Goal: Task Accomplishment & Management: Use online tool/utility

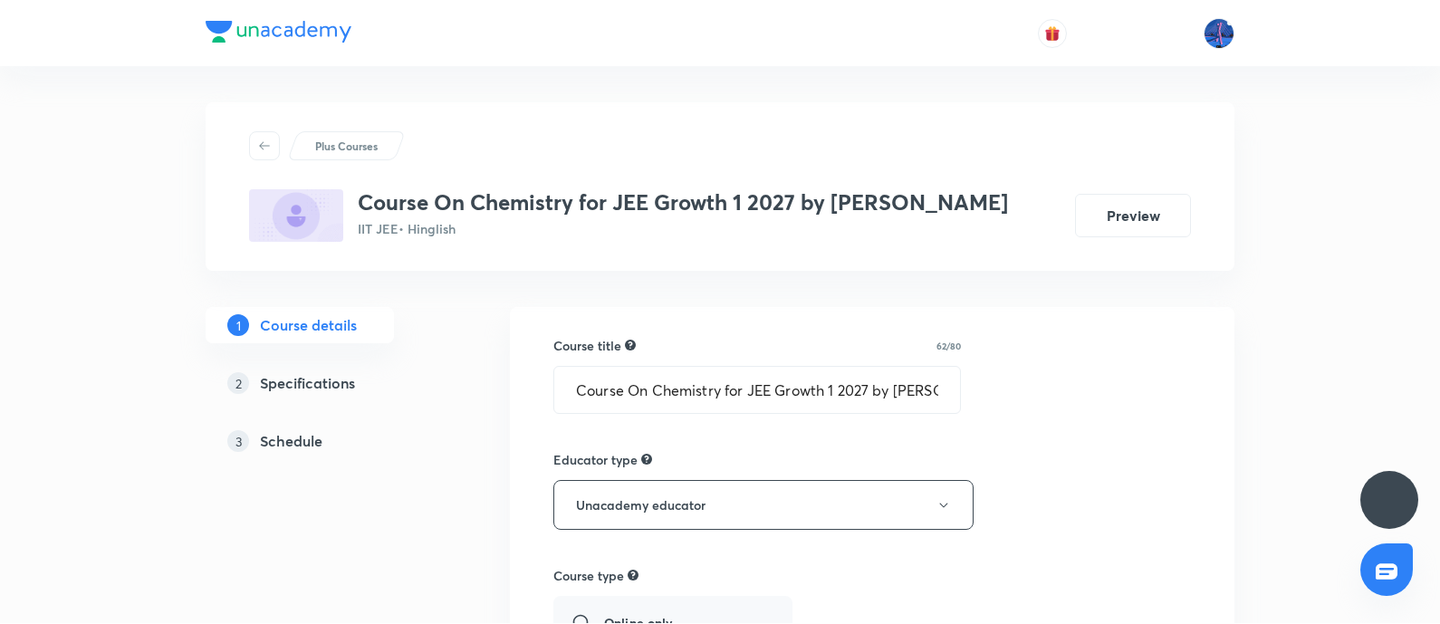
scroll to position [659, 0]
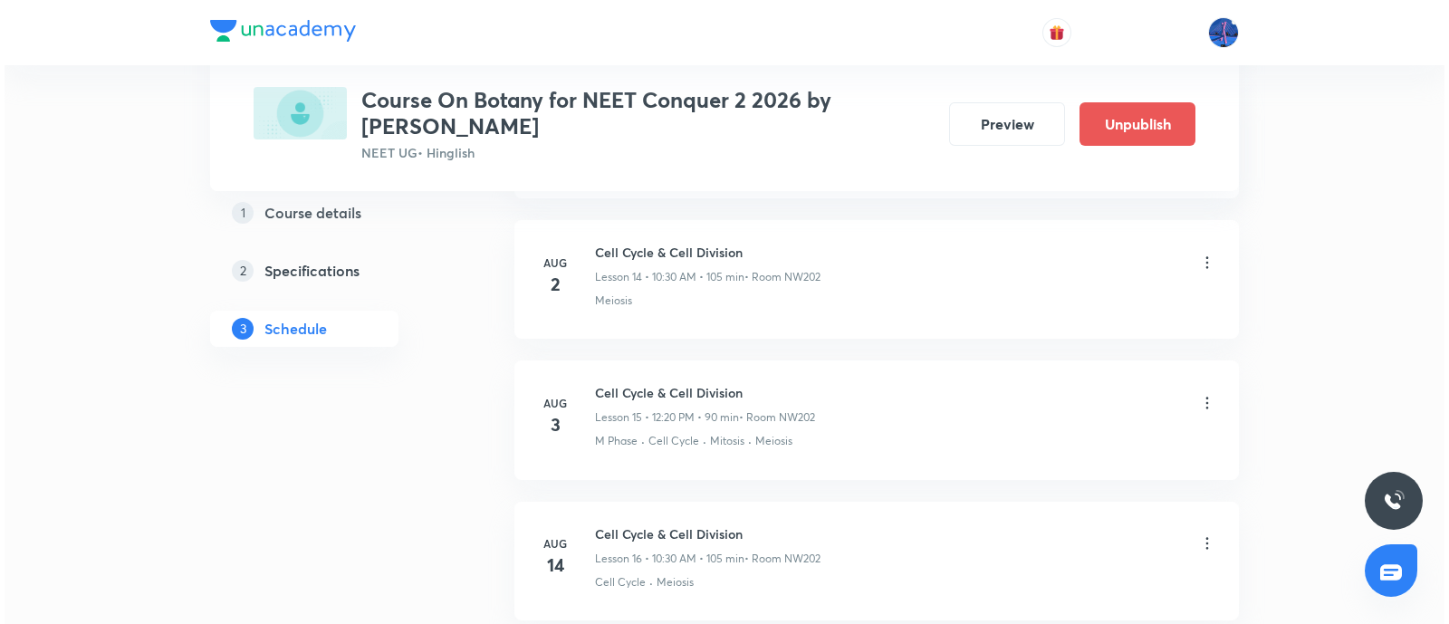
scroll to position [3653, 0]
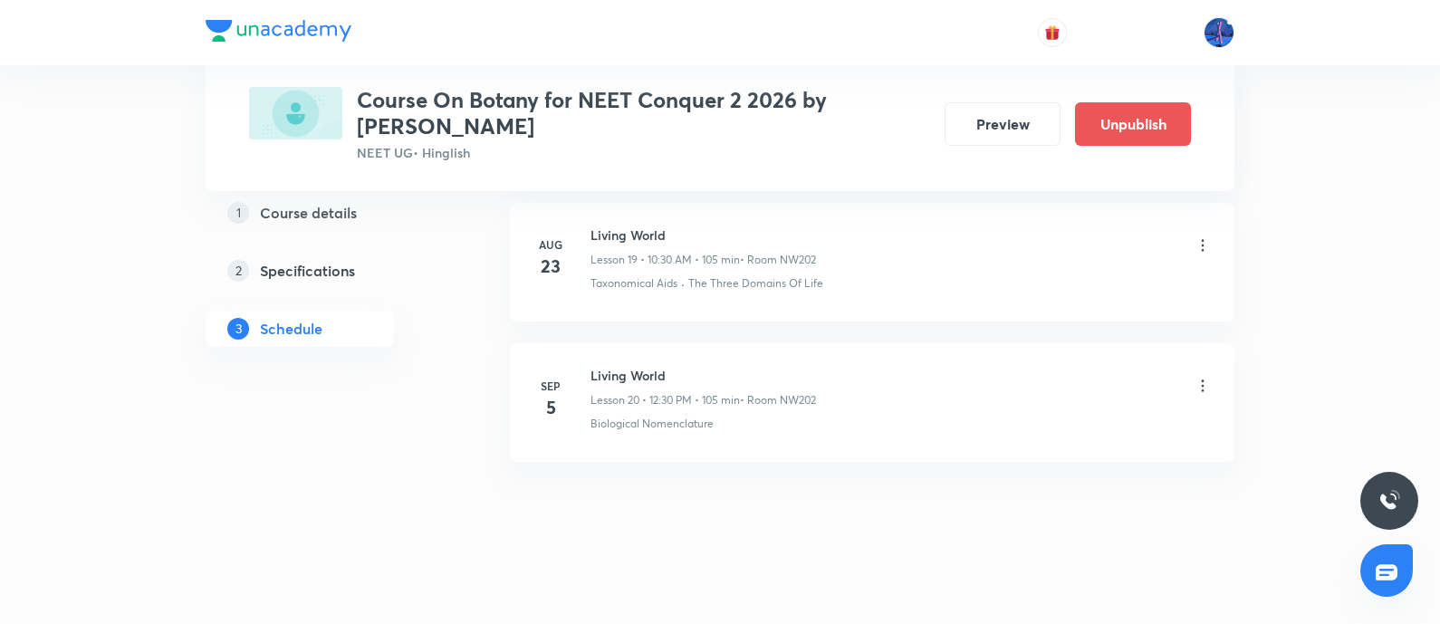
click at [1198, 377] on icon at bounding box center [1203, 386] width 18 height 18
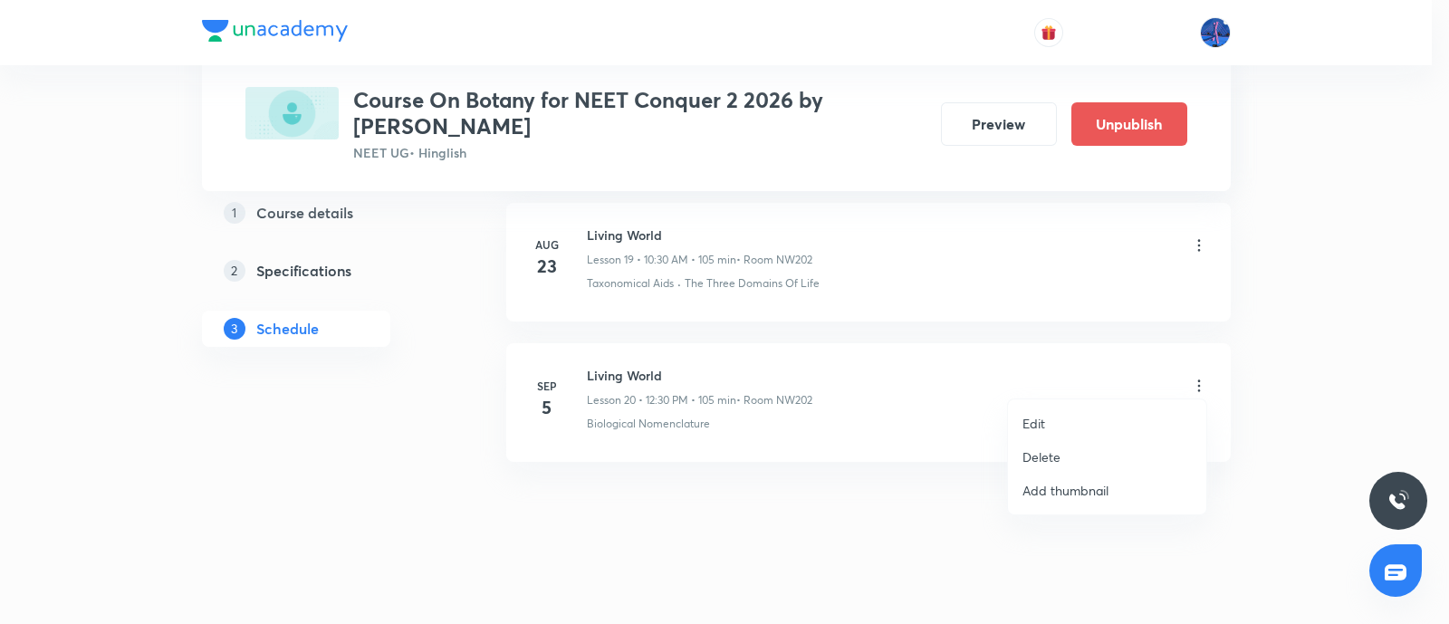
click at [1069, 409] on li "Edit" at bounding box center [1107, 424] width 198 height 34
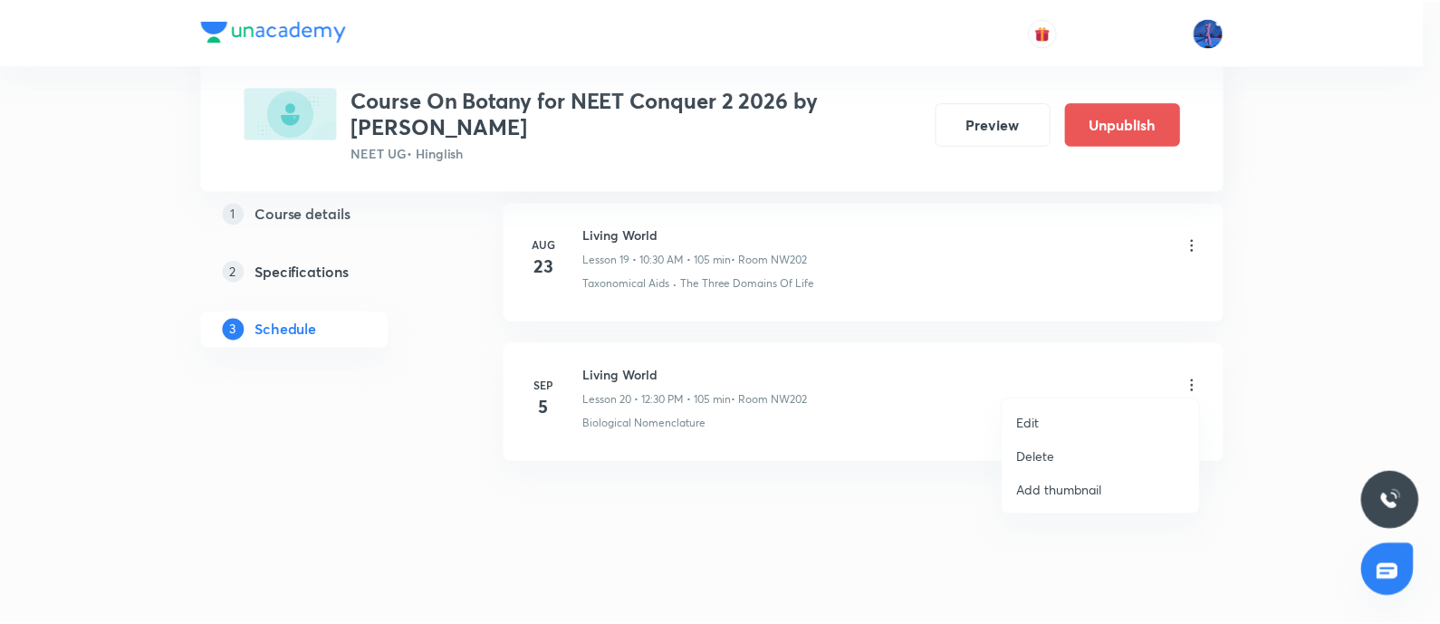
scroll to position [3516, 0]
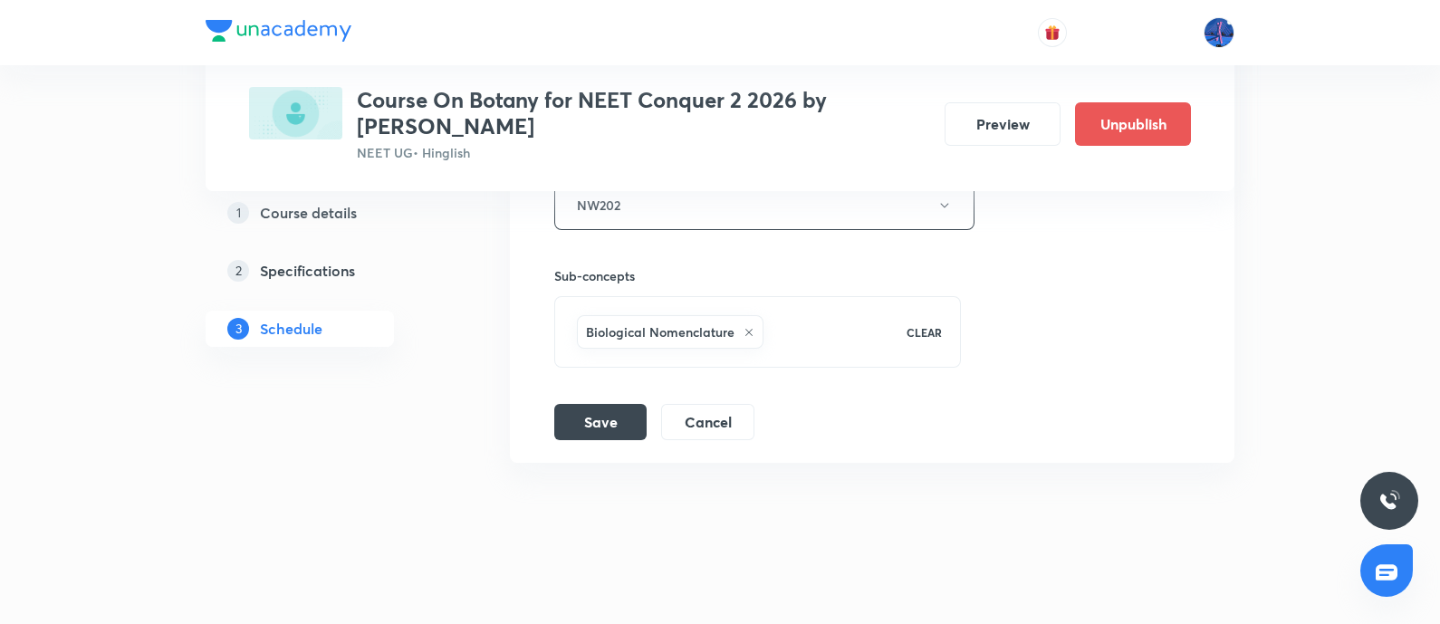
click at [838, 341] on div "Biological Nomenclature" at bounding box center [729, 332] width 313 height 41
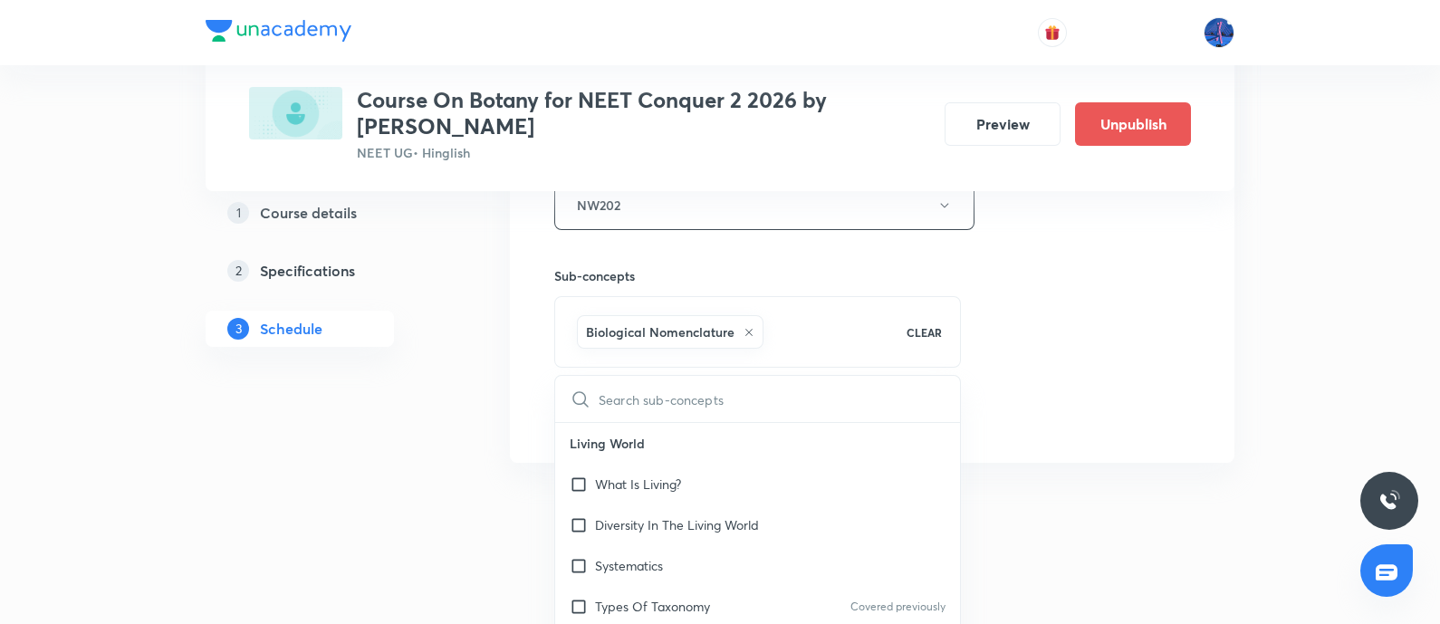
type input "B"
checkbox input "true"
type input "Bio"
checkbox input "true"
type input "Biolo"
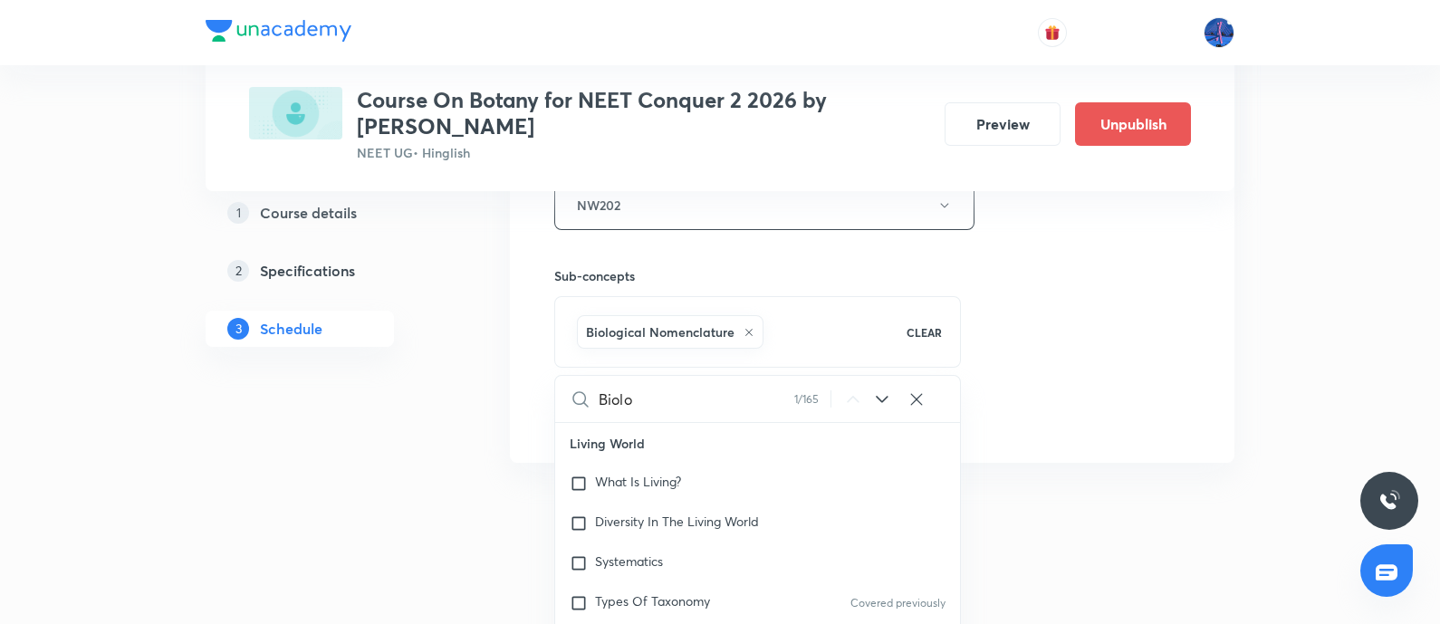
checkbox input "true"
type input "Biolog"
checkbox input "true"
type input "Biologi"
checkbox input "true"
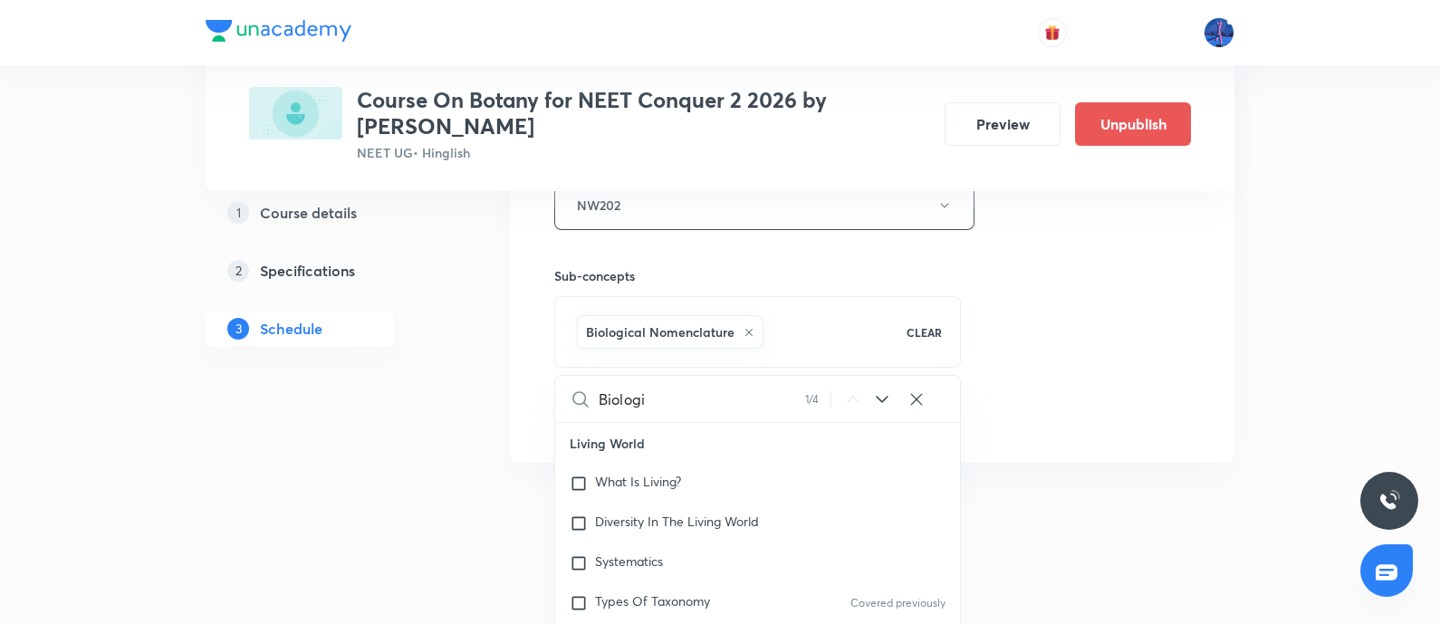
scroll to position [157, 0]
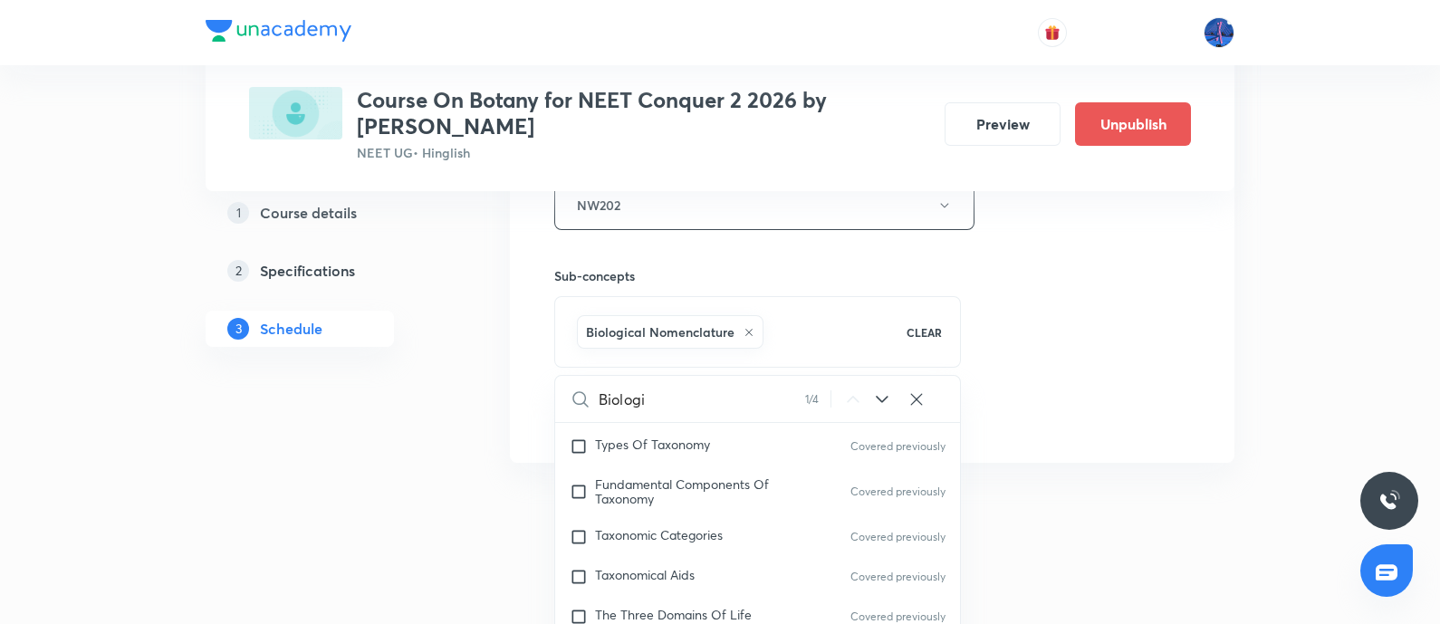
type input "Biologic"
checkbox input "true"
type input "Biologica"
checkbox input "true"
type input "Biological"
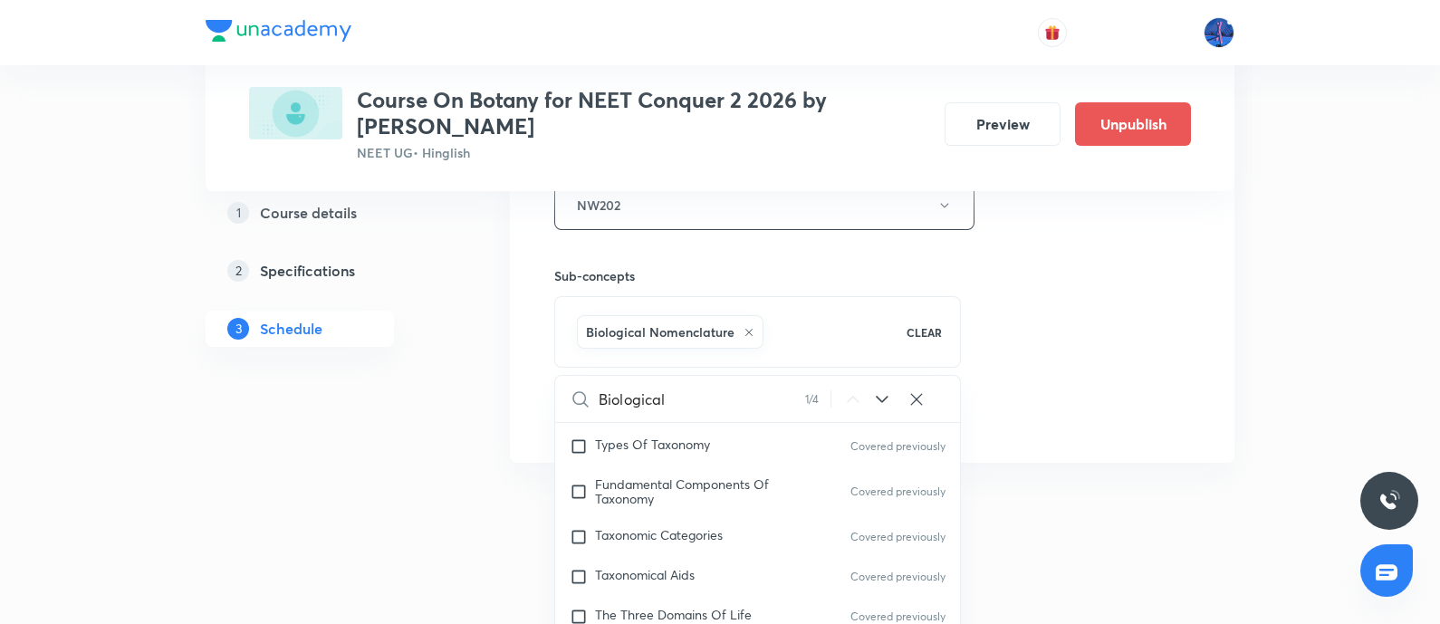
checkbox input "true"
type input "Biological"
click at [887, 389] on icon at bounding box center [882, 400] width 22 height 22
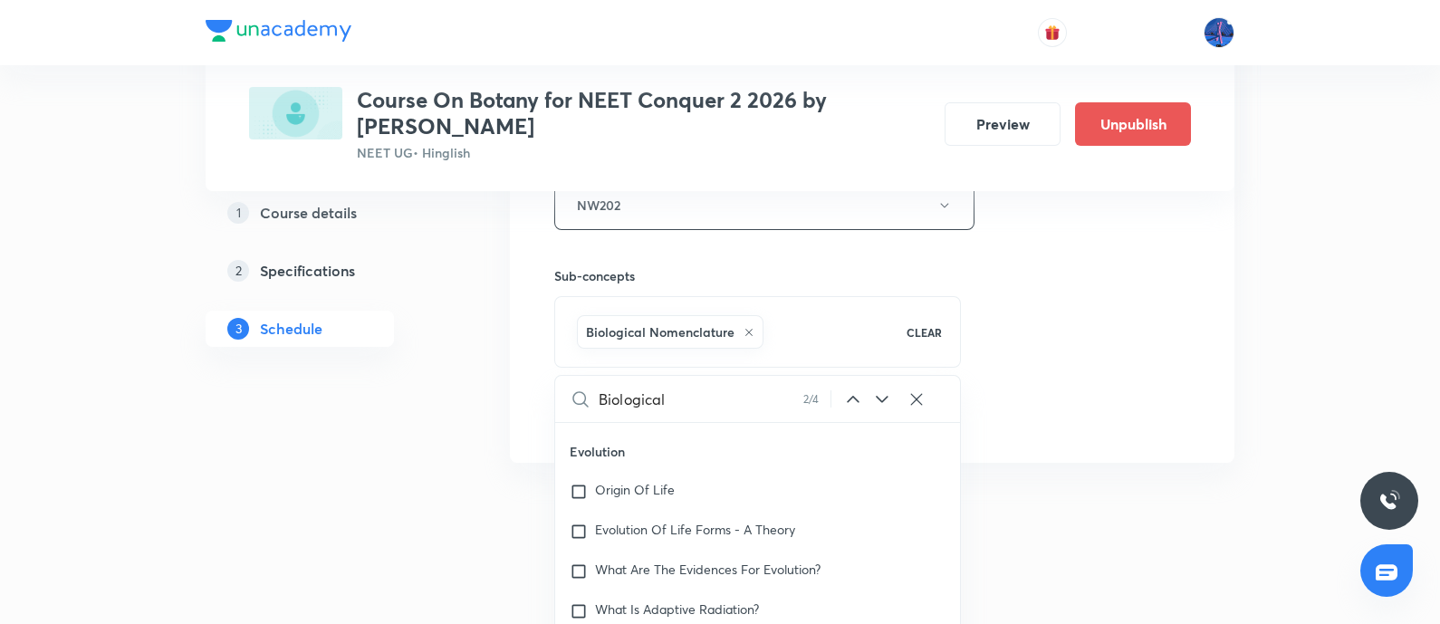
scroll to position [3623, 0]
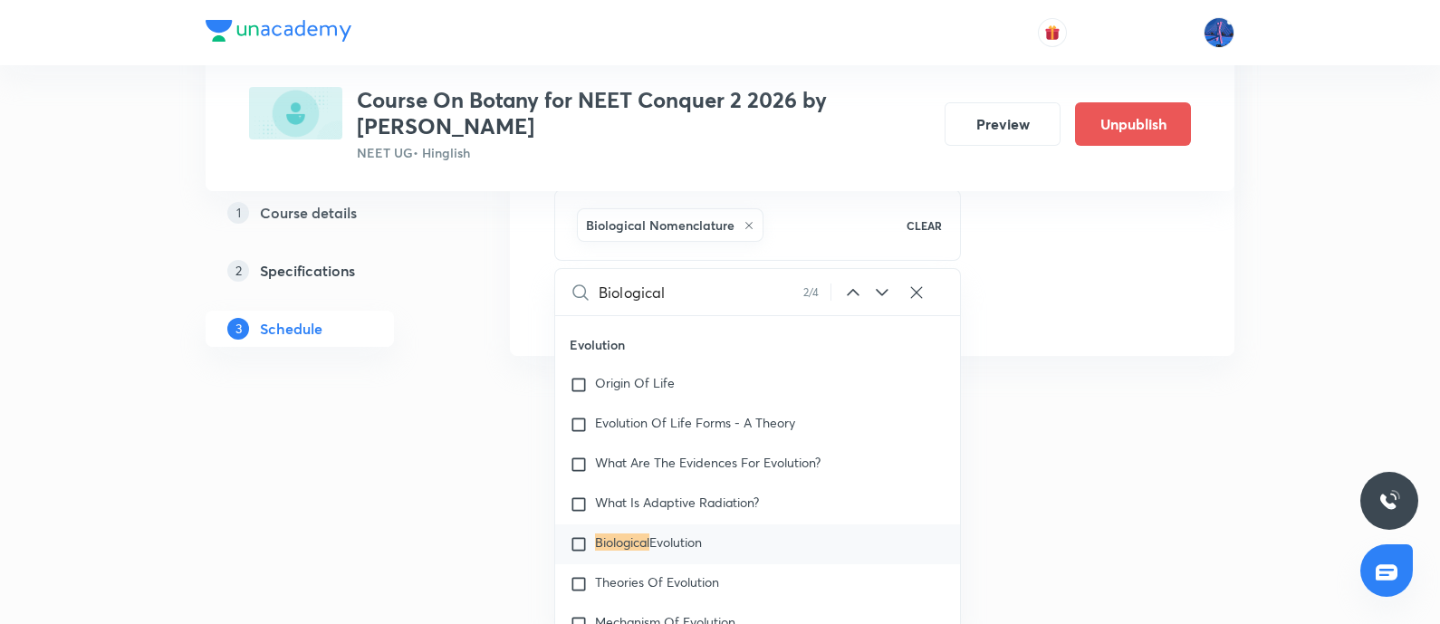
click at [878, 284] on icon at bounding box center [882, 293] width 22 height 22
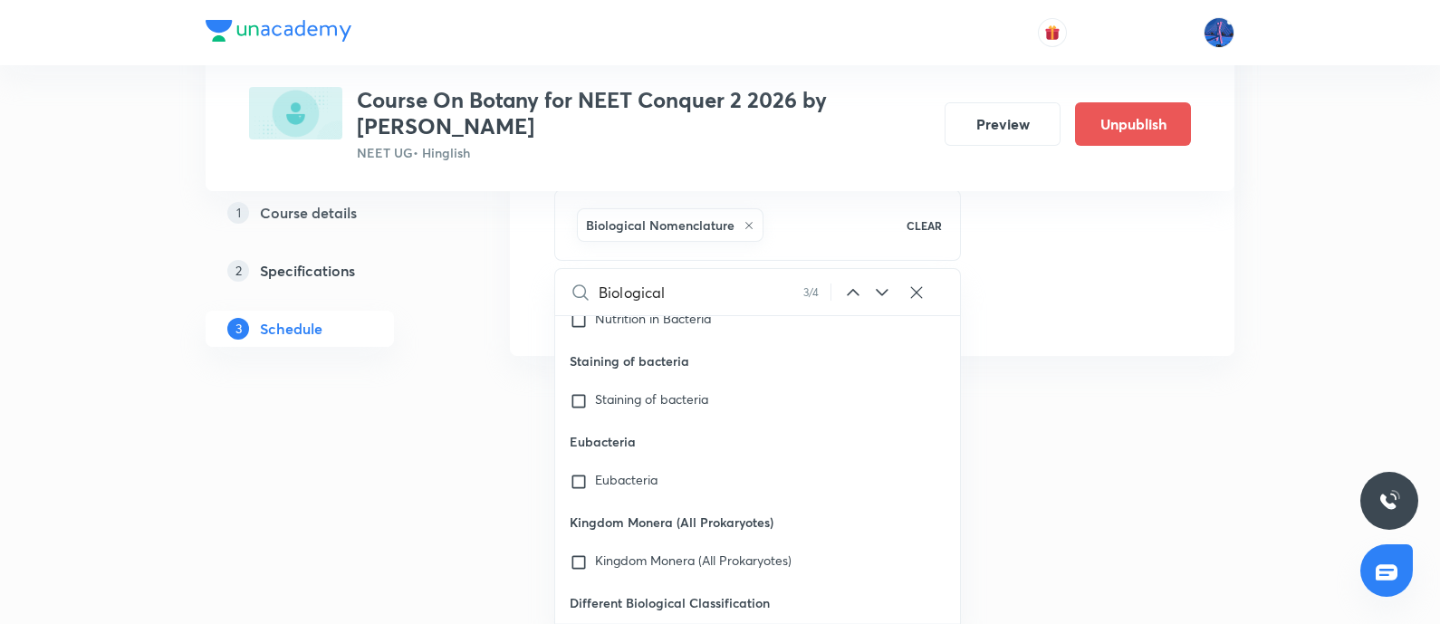
scroll to position [28392, 0]
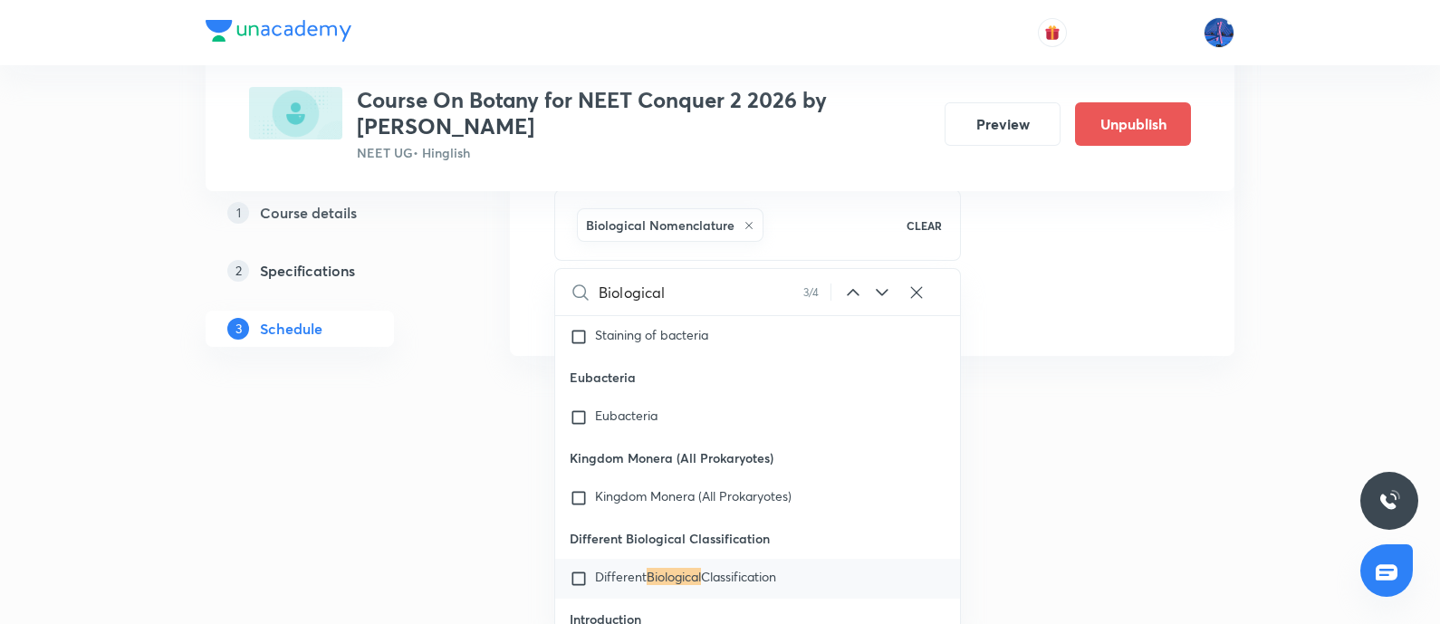
click at [887, 289] on icon at bounding box center [882, 292] width 12 height 7
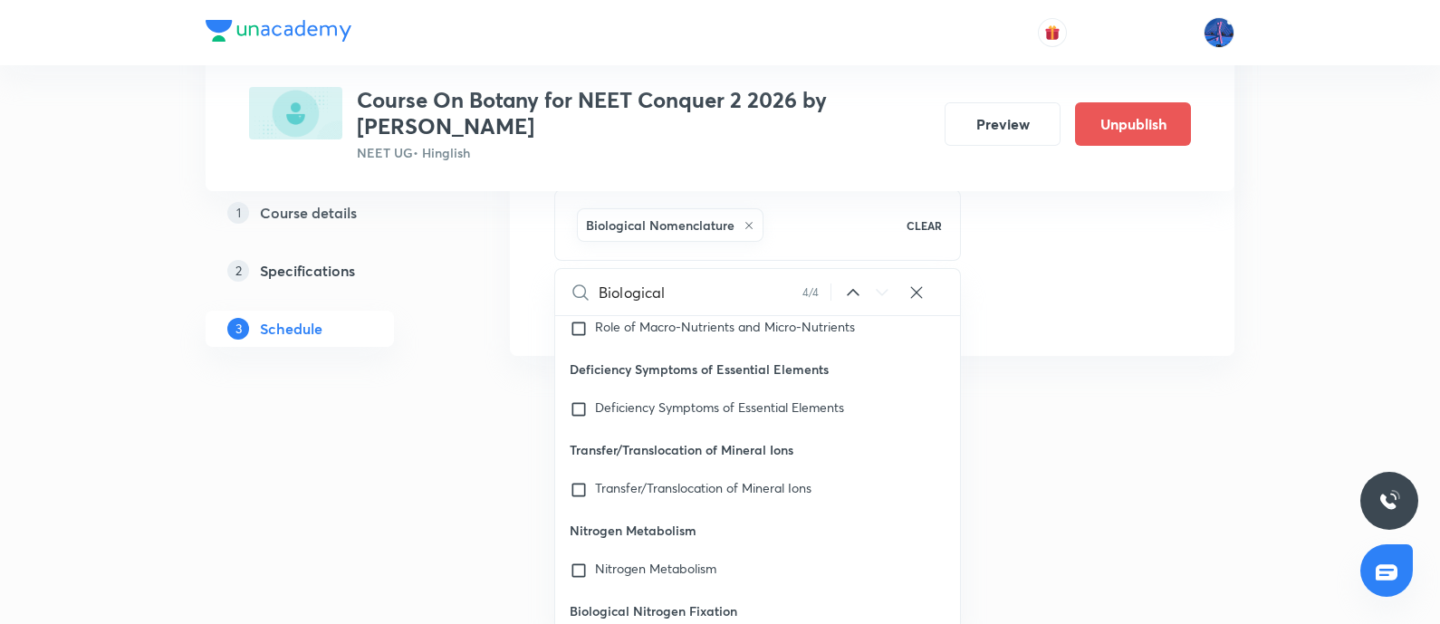
scroll to position [42222, 0]
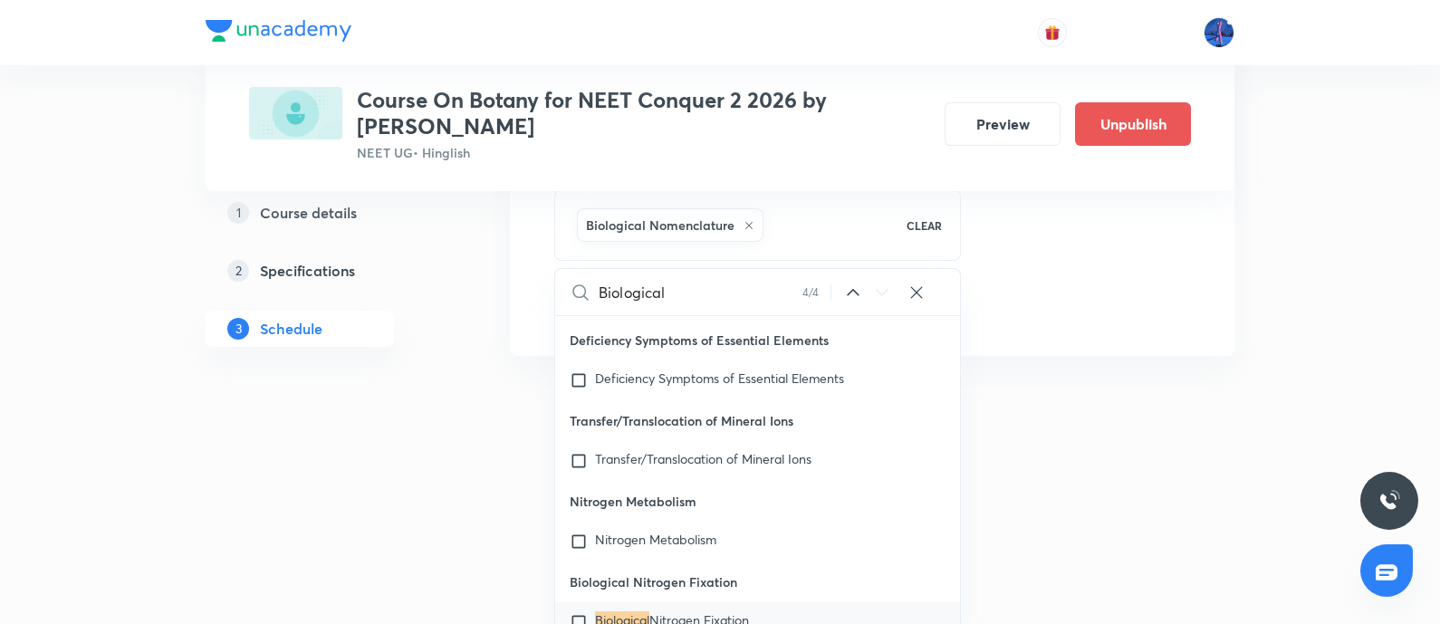
click at [848, 290] on icon at bounding box center [853, 293] width 22 height 22
checkbox input "true"
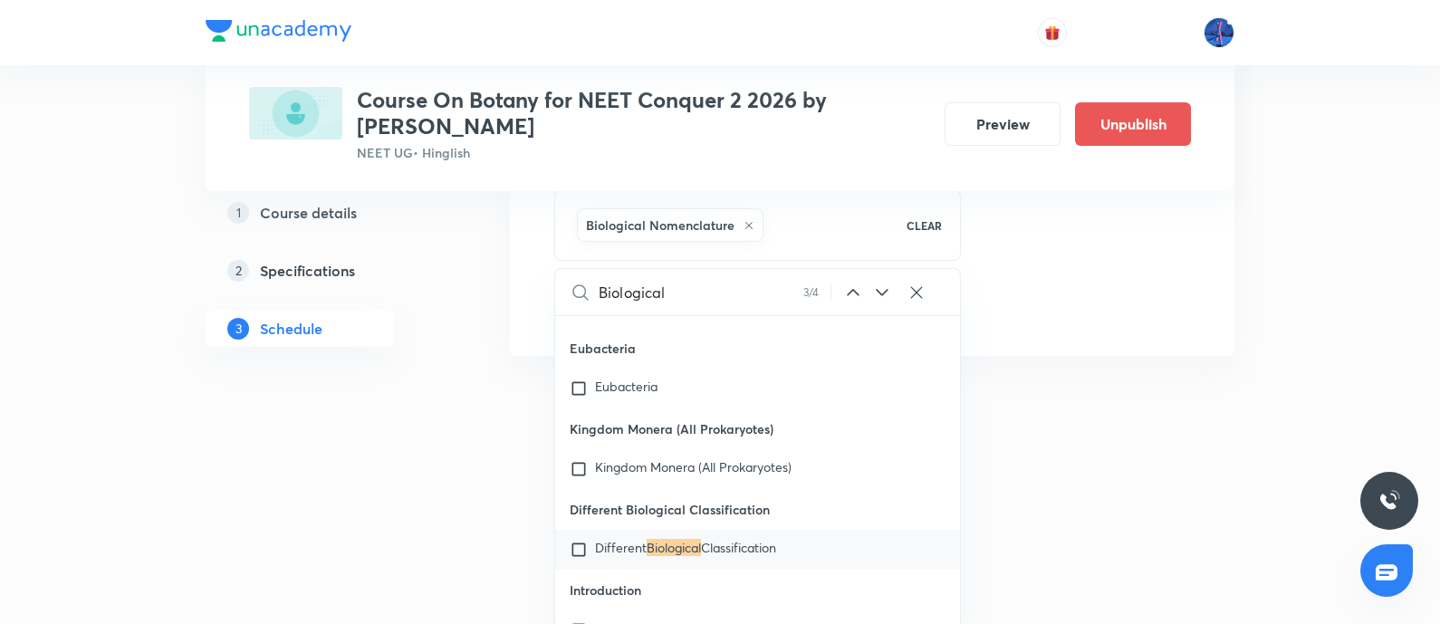
scroll to position [28392, 0]
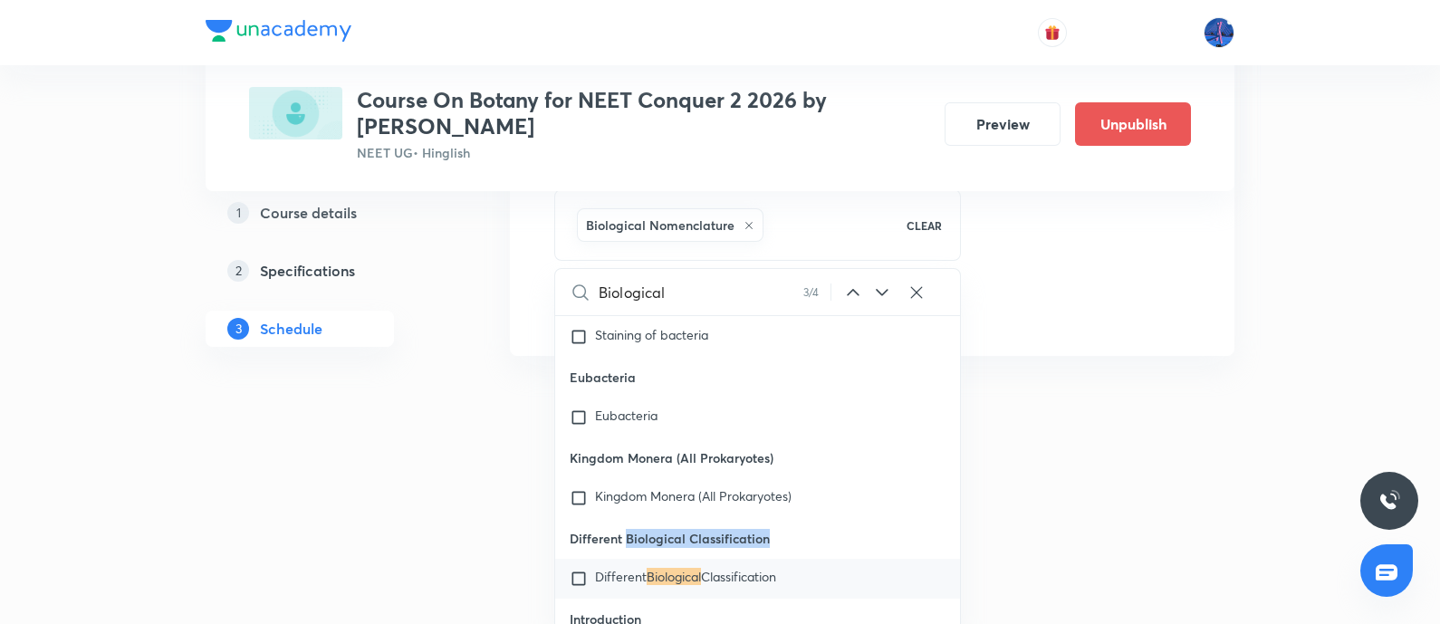
drag, startPoint x: 628, startPoint y: 495, endPoint x: 779, endPoint y: 491, distance: 151.3
click at [779, 518] on p "Different Biological Classification" at bounding box center [757, 538] width 405 height 41
copy p "Biological Classification"
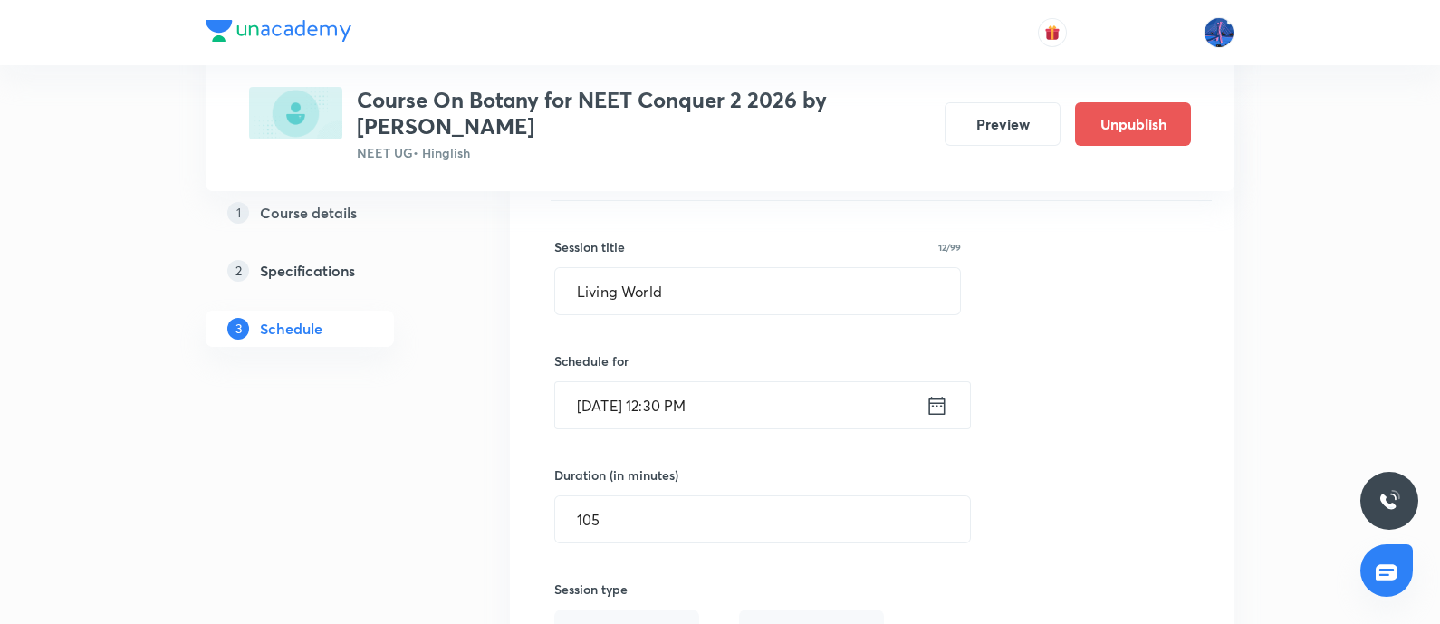
scroll to position [2960, 0]
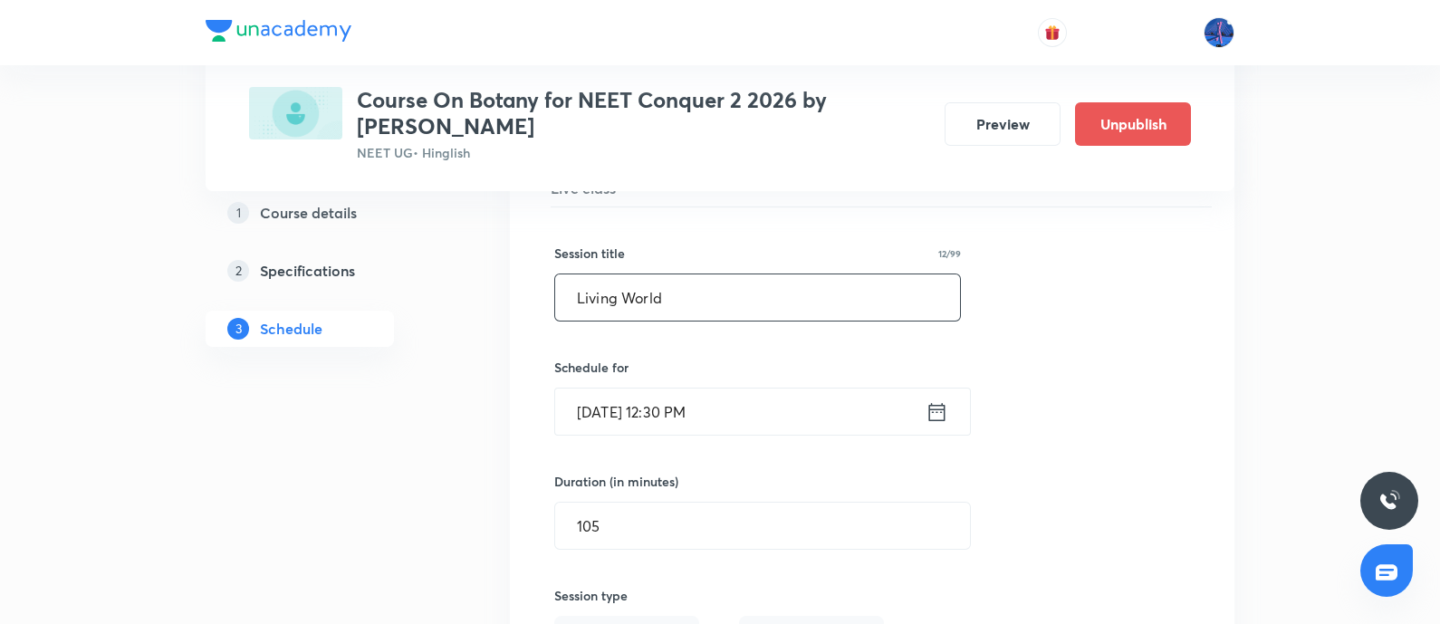
click at [755, 299] on input "Living World" at bounding box center [757, 297] width 405 height 46
paste input "Biological Classification"
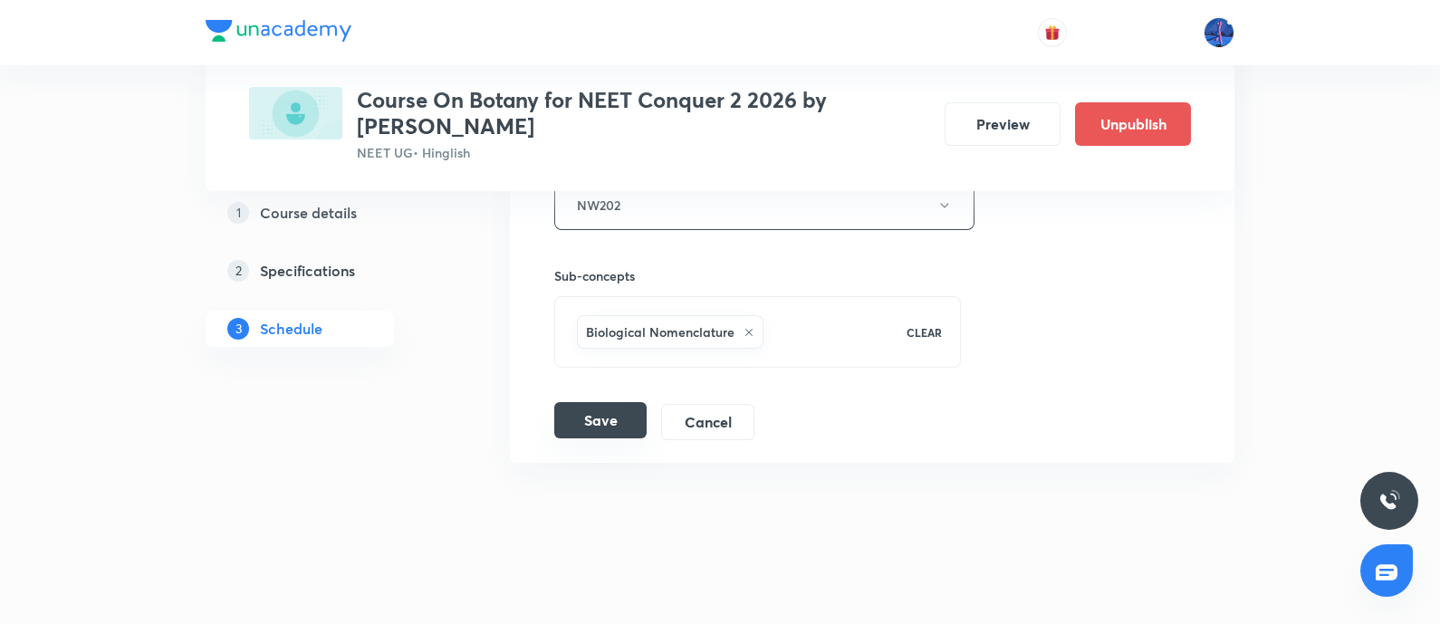
type input "Biological Classification"
click at [616, 414] on button "Save" at bounding box center [600, 420] width 92 height 36
